Goal: Use online tool/utility: Utilize a website feature to perform a specific function

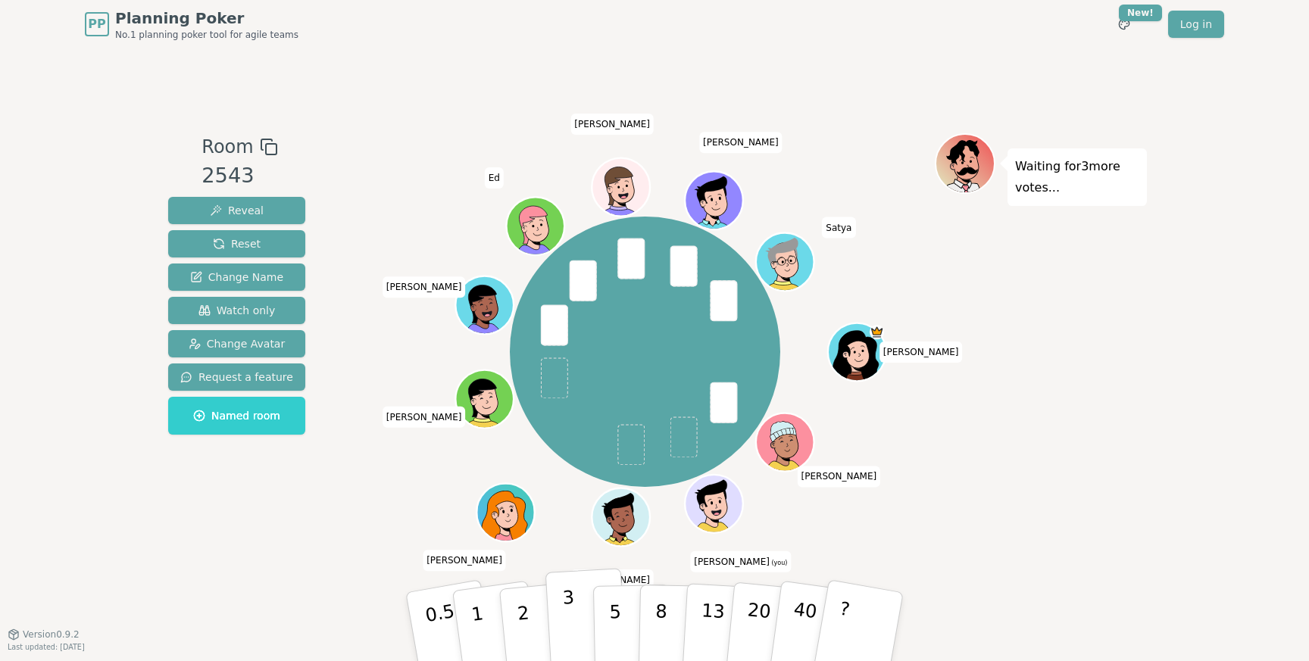
click at [579, 622] on button "3" at bounding box center [586, 627] width 83 height 118
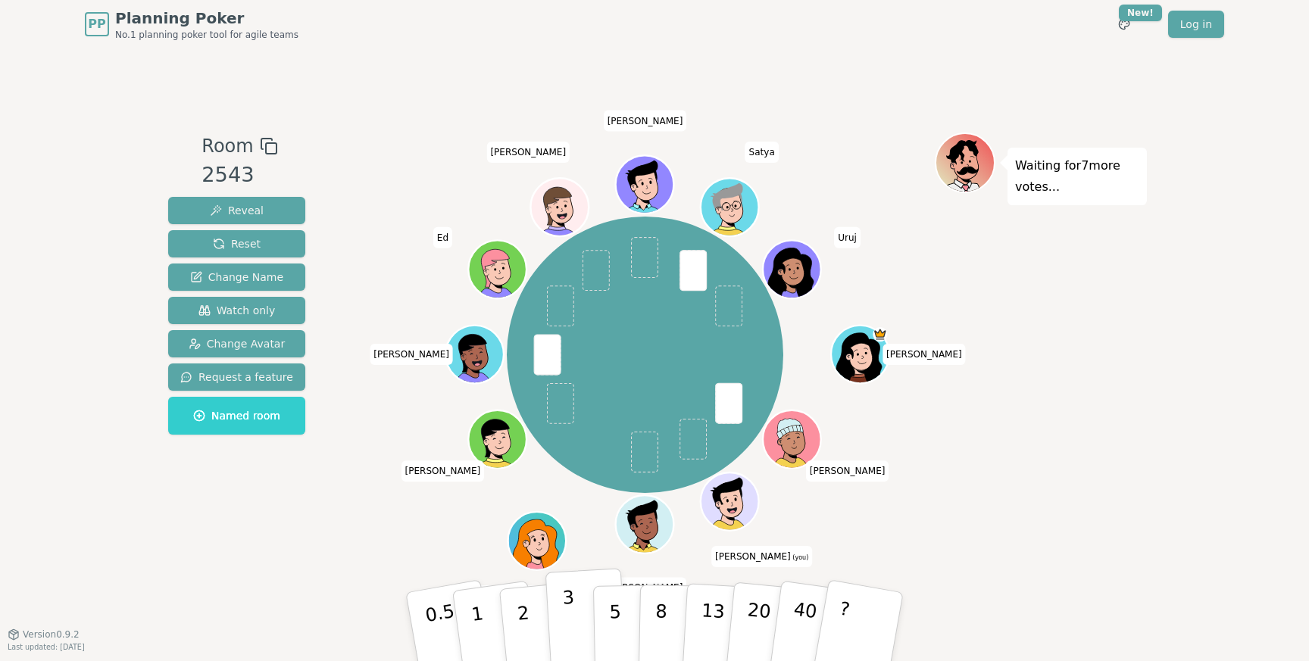
click at [576, 613] on button "3" at bounding box center [586, 627] width 83 height 118
click at [531, 619] on button "2" at bounding box center [541, 627] width 86 height 120
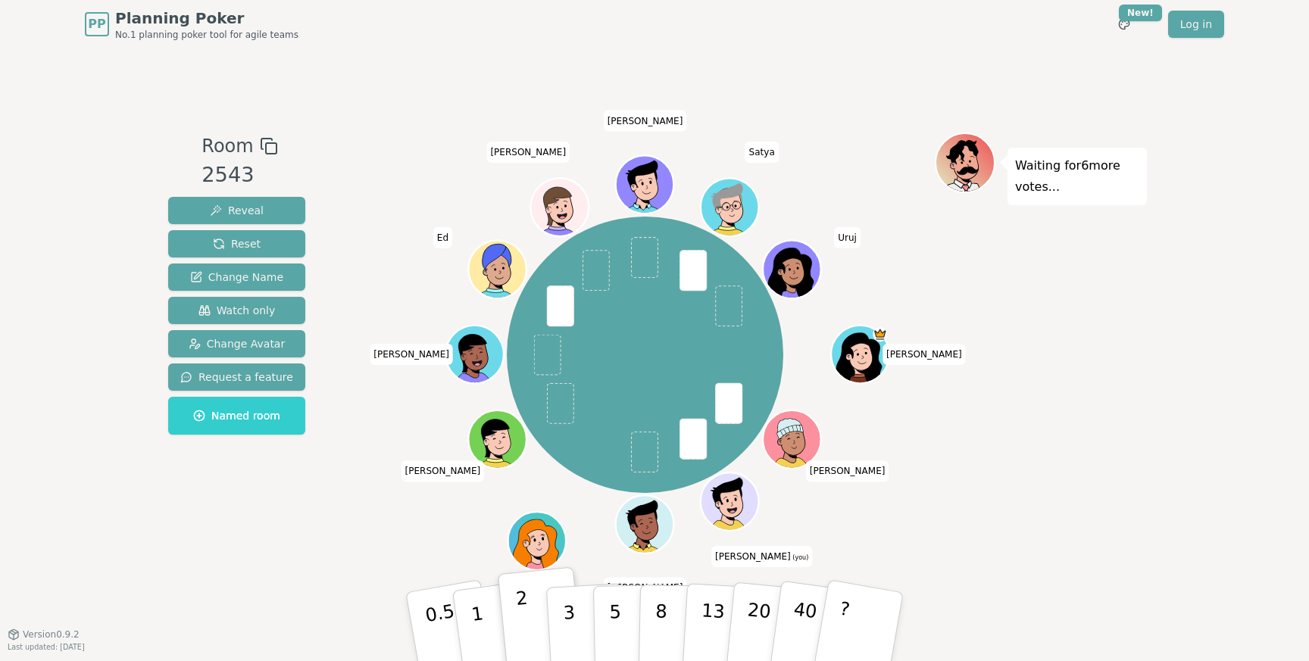
click at [518, 588] on p "2" at bounding box center [525, 629] width 20 height 83
click at [477, 607] on p "1" at bounding box center [479, 629] width 23 height 83
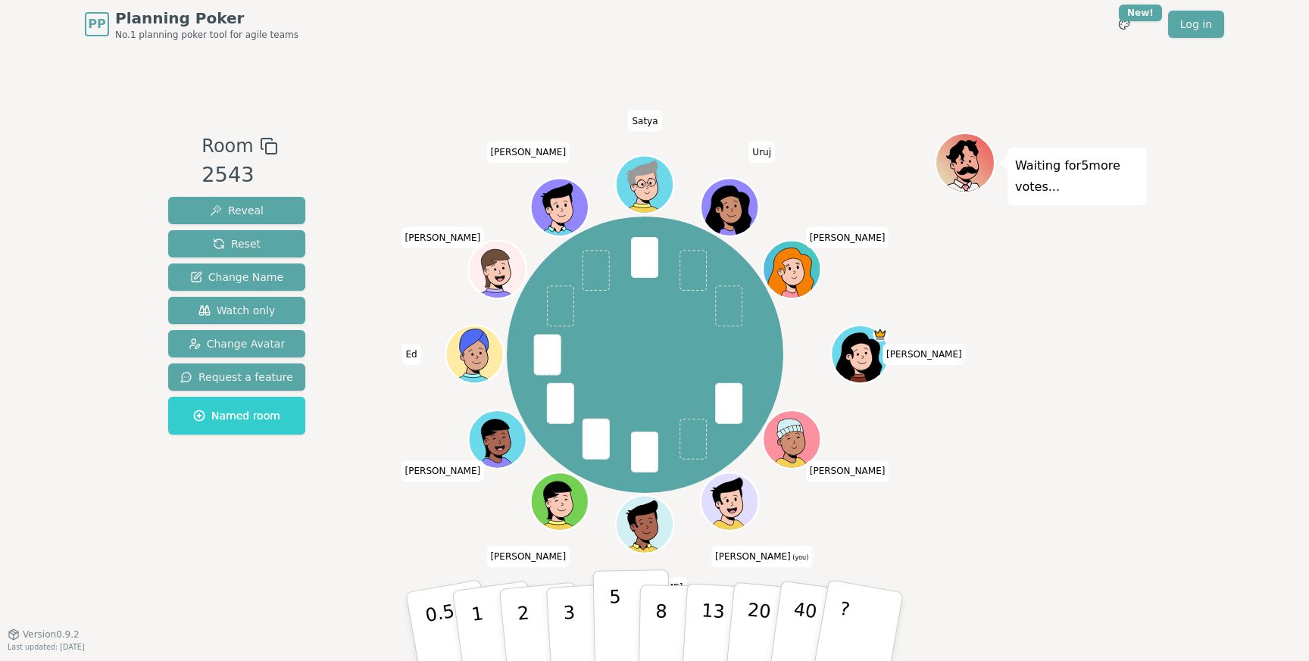
click at [619, 605] on p "5" at bounding box center [615, 627] width 13 height 82
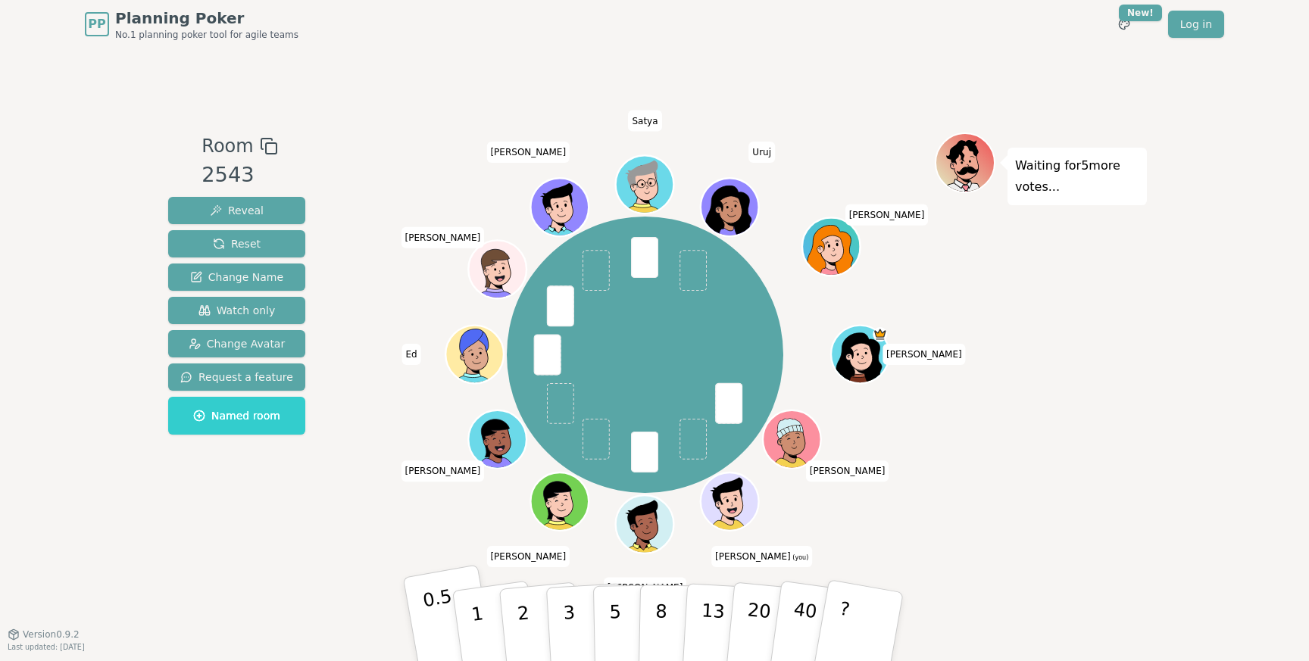
click at [442, 614] on p "0.5" at bounding box center [442, 628] width 42 height 86
click at [572, 607] on p "3" at bounding box center [570, 628] width 17 height 83
